Goal: Information Seeking & Learning: Learn about a topic

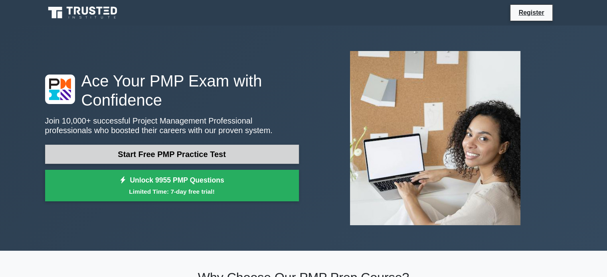
click at [184, 150] on link "Start Free PMP Practice Test" at bounding box center [172, 154] width 254 height 19
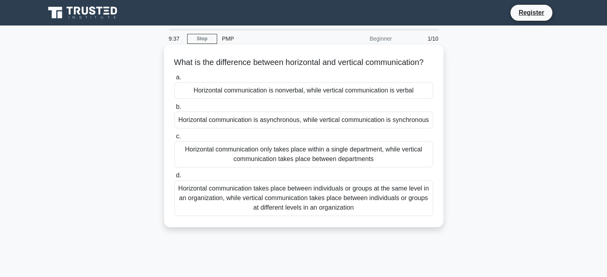
click at [364, 159] on div "Horizontal communication only takes place within a single department, while ver…" at bounding box center [303, 154] width 259 height 26
click at [174, 139] on input "c. Horizontal communication only takes place within a single department, while …" at bounding box center [174, 136] width 0 height 5
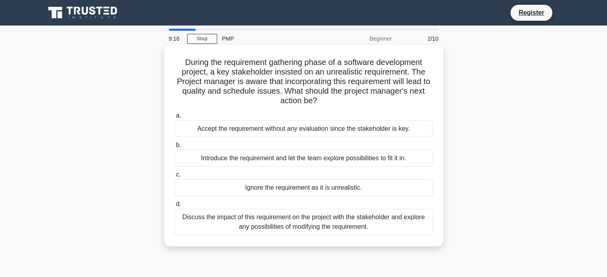
click at [340, 225] on div "Discuss the impact of this requirement on the project with the stakeholder and …" at bounding box center [303, 222] width 259 height 26
click at [174, 207] on input "d. Discuss the impact of this requirement on the project with the stakeholder a…" at bounding box center [174, 204] width 0 height 5
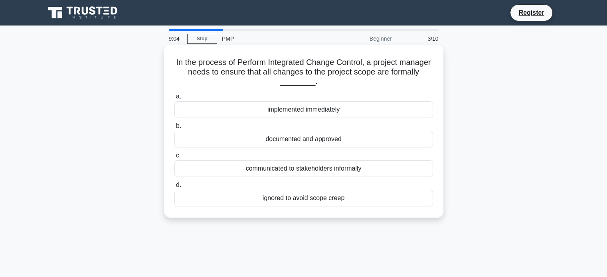
click at [314, 138] on div "documented and approved" at bounding box center [303, 139] width 259 height 17
click at [174, 129] on input "b. documented and approved" at bounding box center [174, 126] width 0 height 5
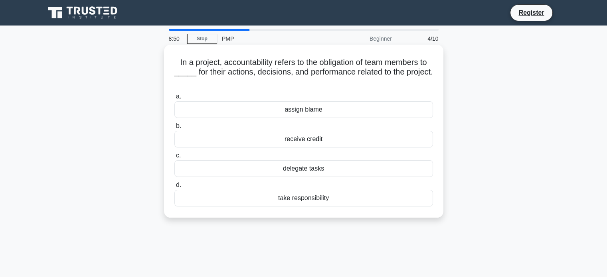
click at [308, 200] on div "take responsibility" at bounding box center [303, 198] width 259 height 17
click at [174, 188] on input "d. take responsibility" at bounding box center [174, 185] width 0 height 5
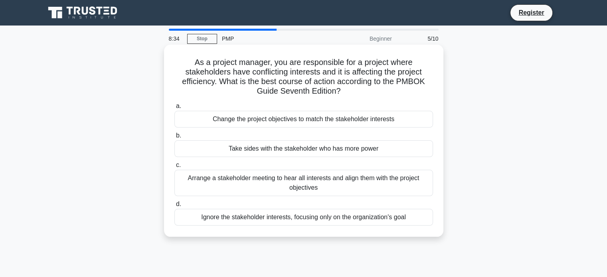
click at [314, 188] on div "Arrange a stakeholder meeting to hear all interests and align them with the pro…" at bounding box center [303, 183] width 259 height 26
click at [174, 168] on input "c. Arrange a stakeholder meeting to hear all interests and align them with the …" at bounding box center [174, 165] width 0 height 5
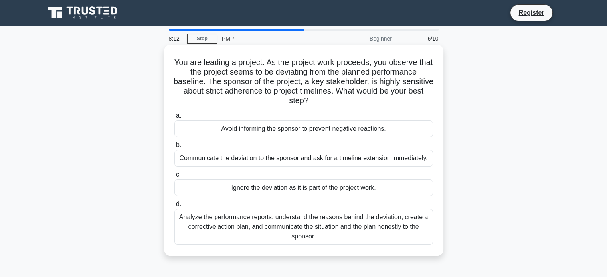
click at [303, 231] on div "Analyze the performance reports, understand the reasons behind the deviation, c…" at bounding box center [303, 227] width 259 height 36
click at [174, 207] on input "d. Analyze the performance reports, understand the reasons behind the deviation…" at bounding box center [174, 204] width 0 height 5
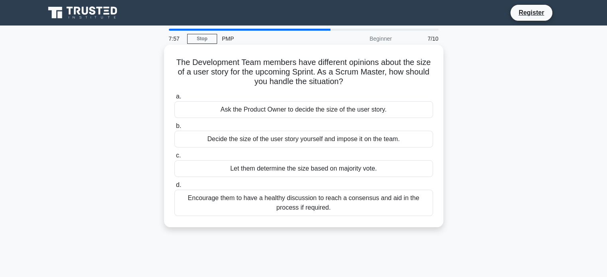
click at [328, 208] on div "Encourage them to have a healthy discussion to reach a consensus and aid in the…" at bounding box center [303, 203] width 259 height 26
click at [174, 188] on input "d. Encourage them to have a healthy discussion to reach a consensus and aid in …" at bounding box center [174, 185] width 0 height 5
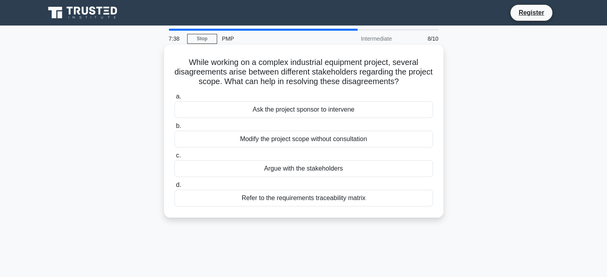
click at [328, 202] on div "Refer to the requirements traceability matrix" at bounding box center [303, 198] width 259 height 17
click at [174, 188] on input "d. Refer to the requirements traceability matrix" at bounding box center [174, 185] width 0 height 5
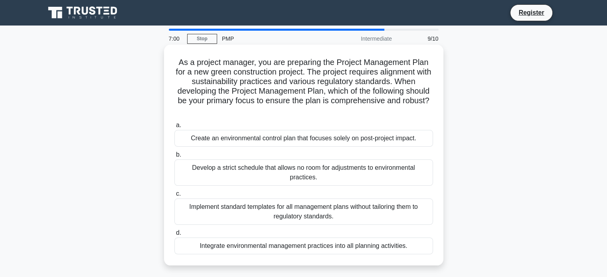
click at [324, 210] on div "Implement standard templates for all management plans without tailoring them to…" at bounding box center [303, 212] width 259 height 26
click at [174, 197] on input "c. Implement standard templates for all management plans without tailoring them…" at bounding box center [174, 194] width 0 height 5
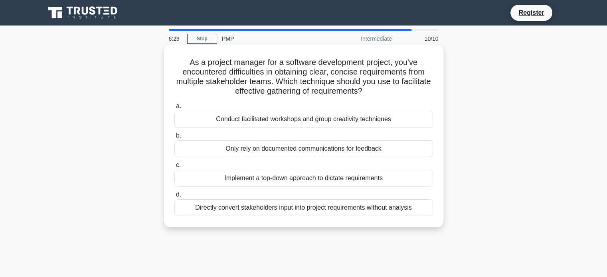
click at [336, 178] on div "Implement a top-down approach to dictate requirements" at bounding box center [303, 178] width 259 height 17
click at [174, 168] on input "c. Implement a top-down approach to dictate requirements" at bounding box center [174, 165] width 0 height 5
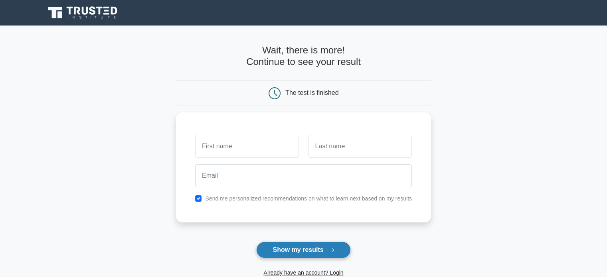
click at [307, 248] on button "Show my results" at bounding box center [303, 250] width 94 height 17
type input "deepali"
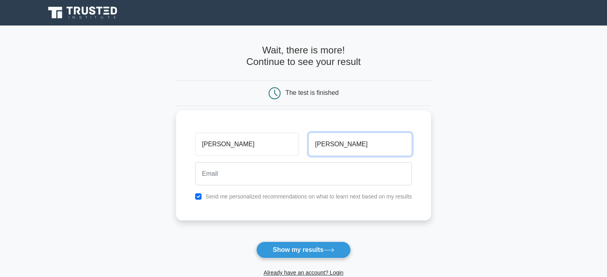
type input "uniyal"
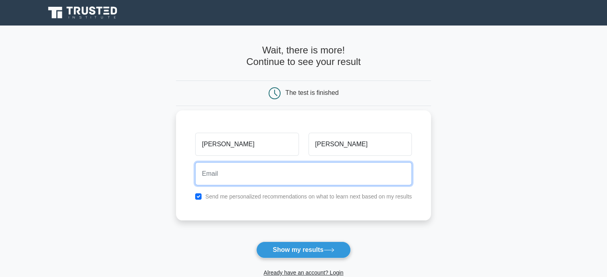
click at [243, 170] on input "email" at bounding box center [303, 173] width 217 height 23
type input "deepali.uniyal@gmail.com"
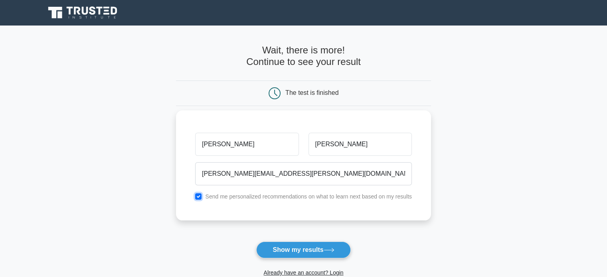
click at [197, 197] on input "checkbox" at bounding box center [198, 197] width 6 height 6
checkbox input "false"
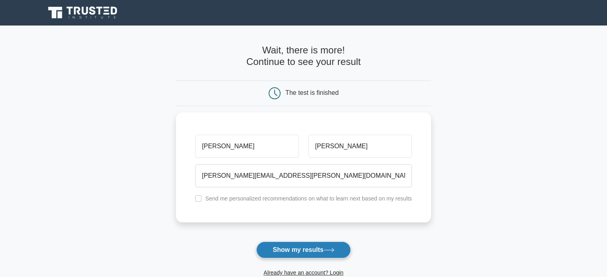
click at [294, 249] on button "Show my results" at bounding box center [303, 250] width 94 height 17
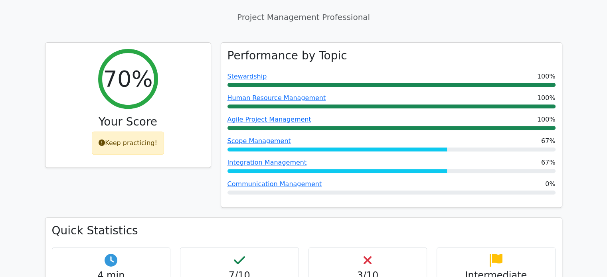
scroll to position [319, 0]
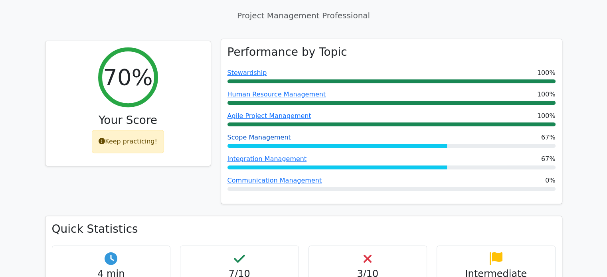
click at [259, 134] on link "Scope Management" at bounding box center [258, 138] width 63 height 8
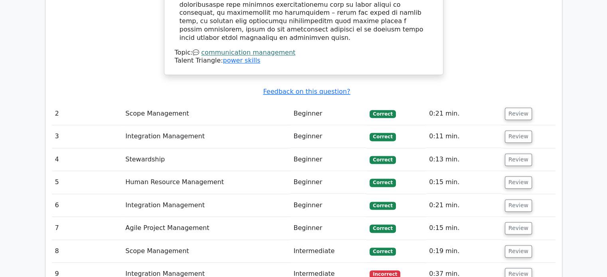
scroll to position [1012, 0]
click at [516, 268] on button "Review" at bounding box center [518, 274] width 27 height 12
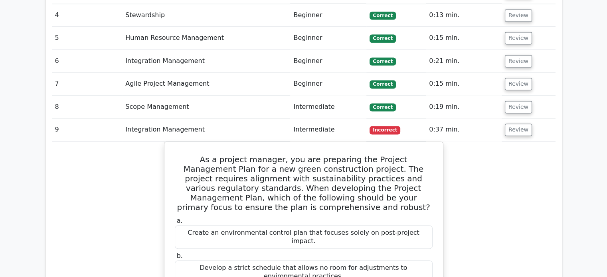
scroll to position [1109, 0]
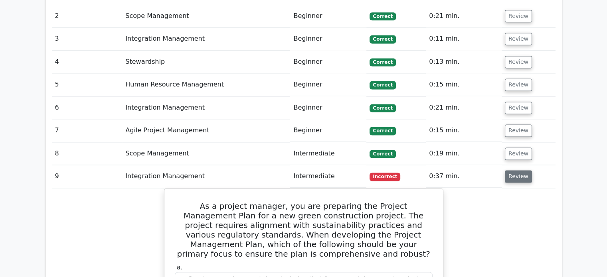
click at [514, 170] on button "Review" at bounding box center [518, 176] width 27 height 12
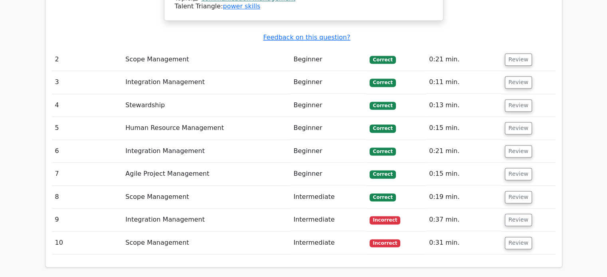
scroll to position [1052, 0]
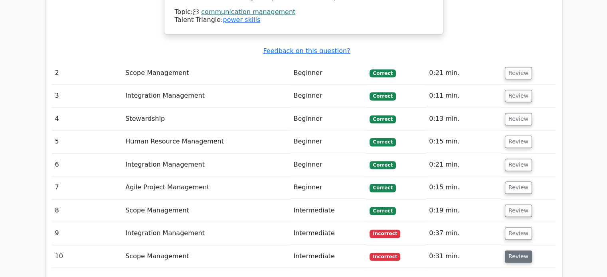
click at [518, 251] on button "Review" at bounding box center [518, 257] width 27 height 12
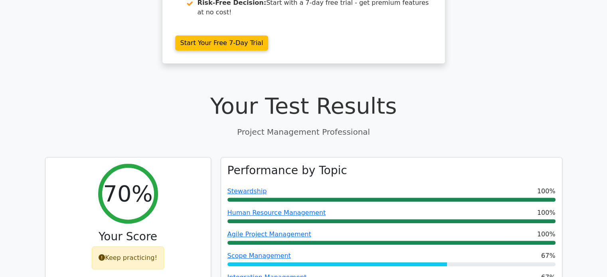
scroll to position [0, 0]
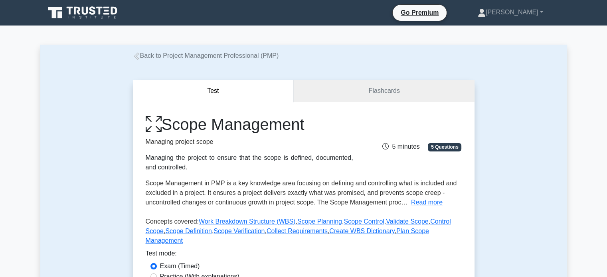
drag, startPoint x: 0, startPoint y: 0, endPoint x: 477, endPoint y: 148, distance: 499.3
click at [477, 148] on div "Test Flashcards Scope Management Managing project scope Managing the project to…" at bounding box center [303, 201] width 351 height 280
